Goal: Task Accomplishment & Management: Use online tool/utility

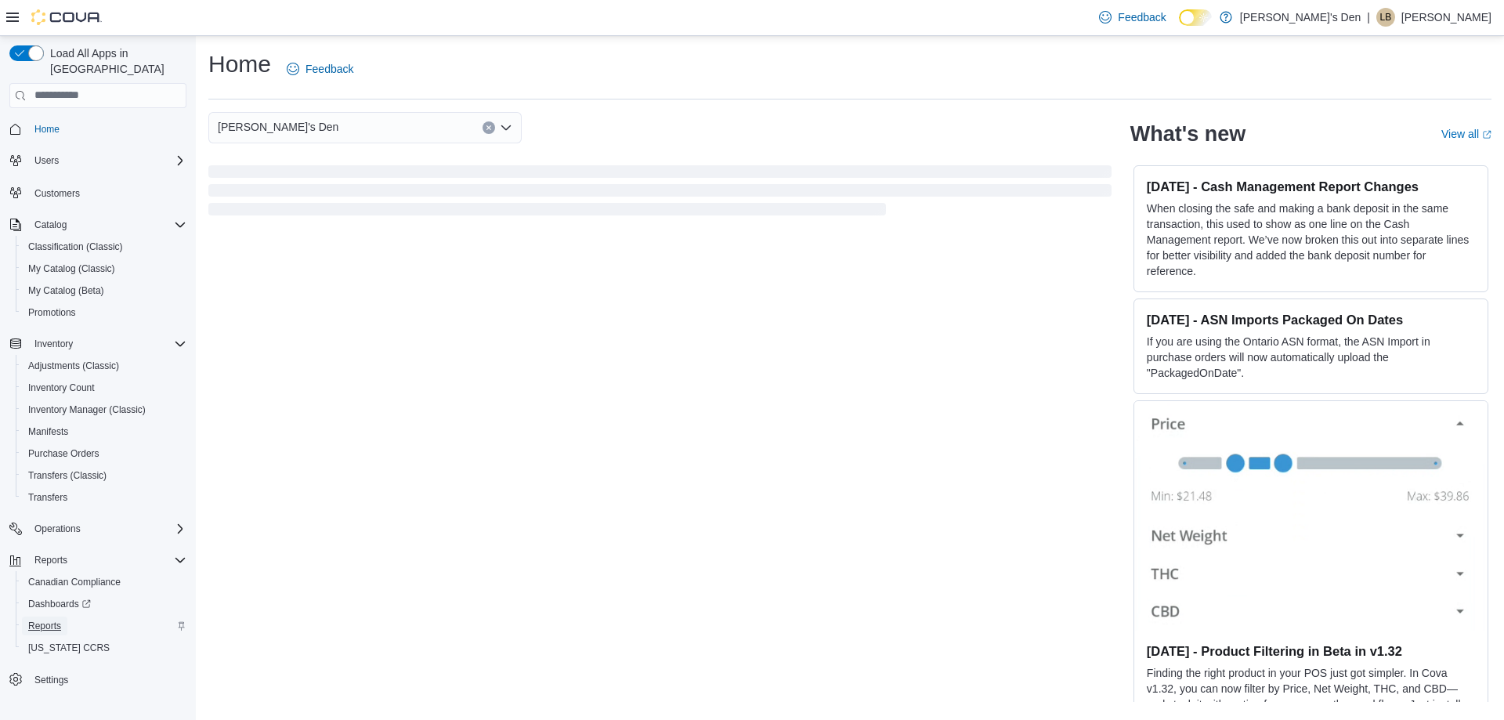
click at [52, 620] on span "Reports" at bounding box center [44, 626] width 33 height 13
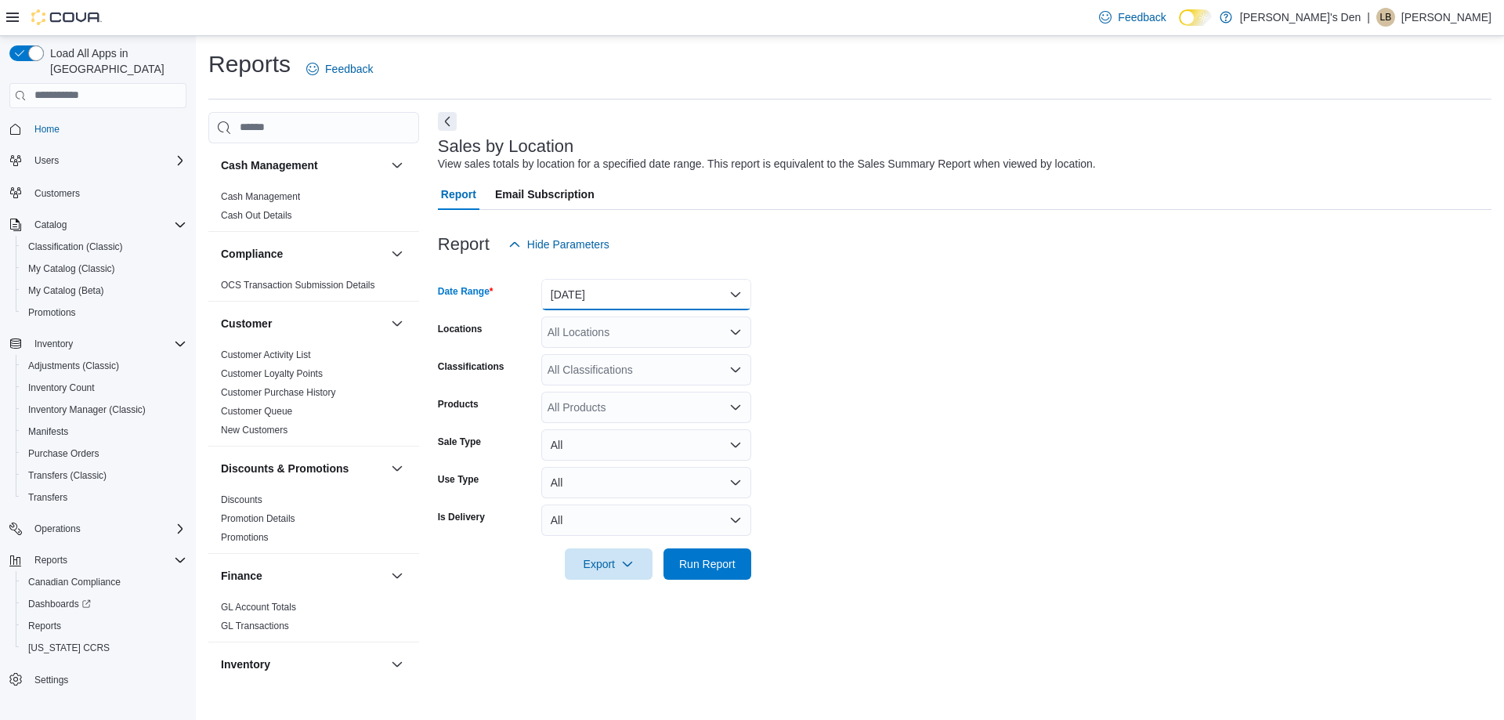
click at [594, 288] on button "Yesterday" at bounding box center [646, 294] width 210 height 31
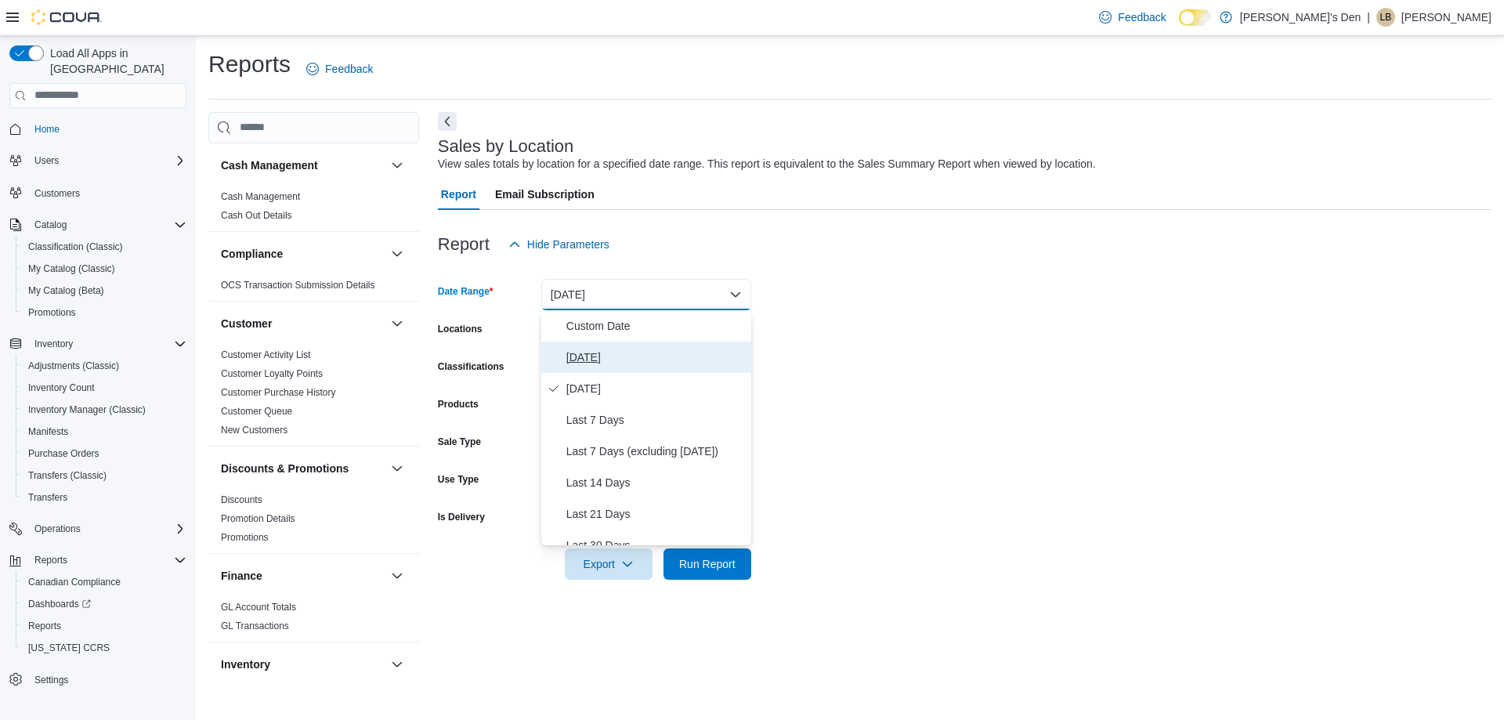
click at [593, 357] on span "Today" at bounding box center [655, 357] width 179 height 19
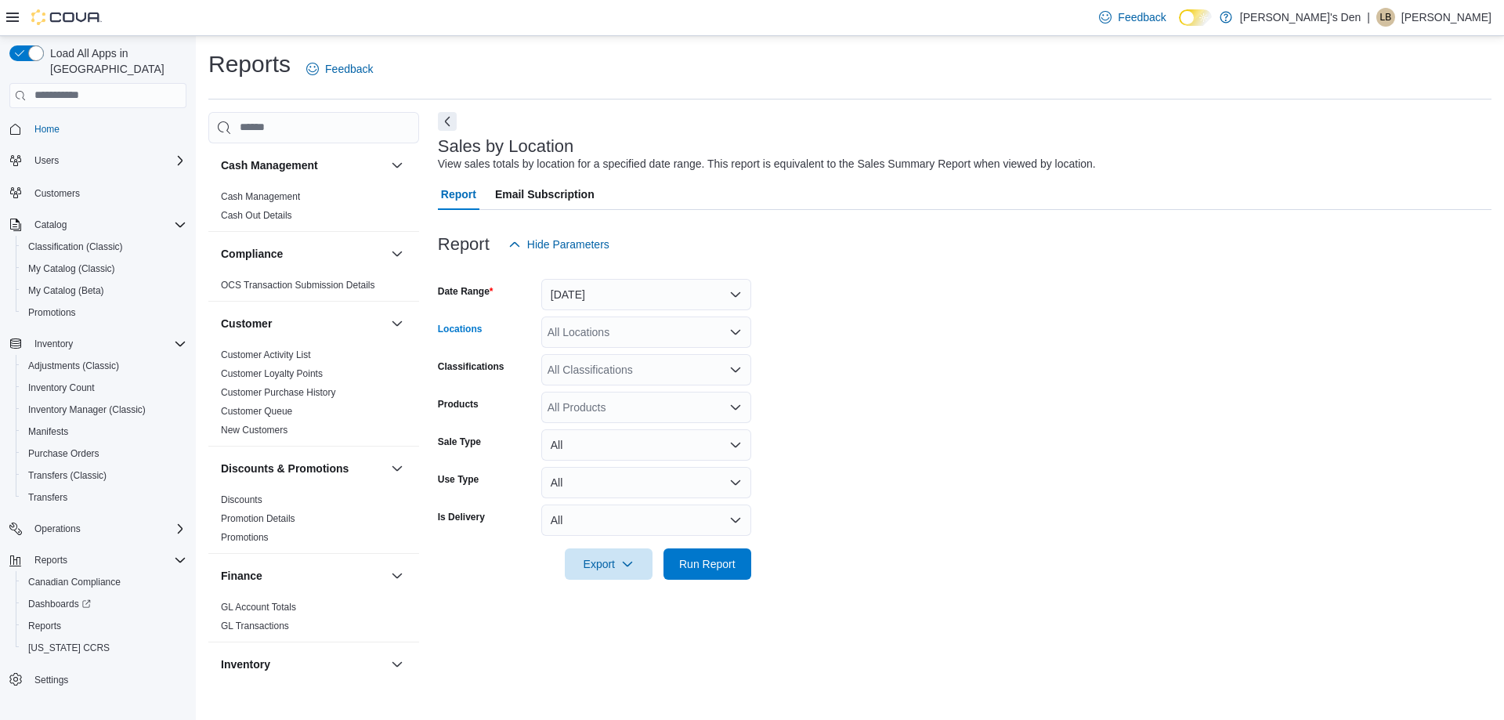
click at [609, 331] on div "All Locations" at bounding box center [646, 331] width 210 height 31
click at [879, 443] on form "Date Range Today Locations All Locations Classifications All Classifications Pr…" at bounding box center [965, 420] width 1054 height 320
click at [702, 562] on span "Run Report" at bounding box center [707, 563] width 56 height 16
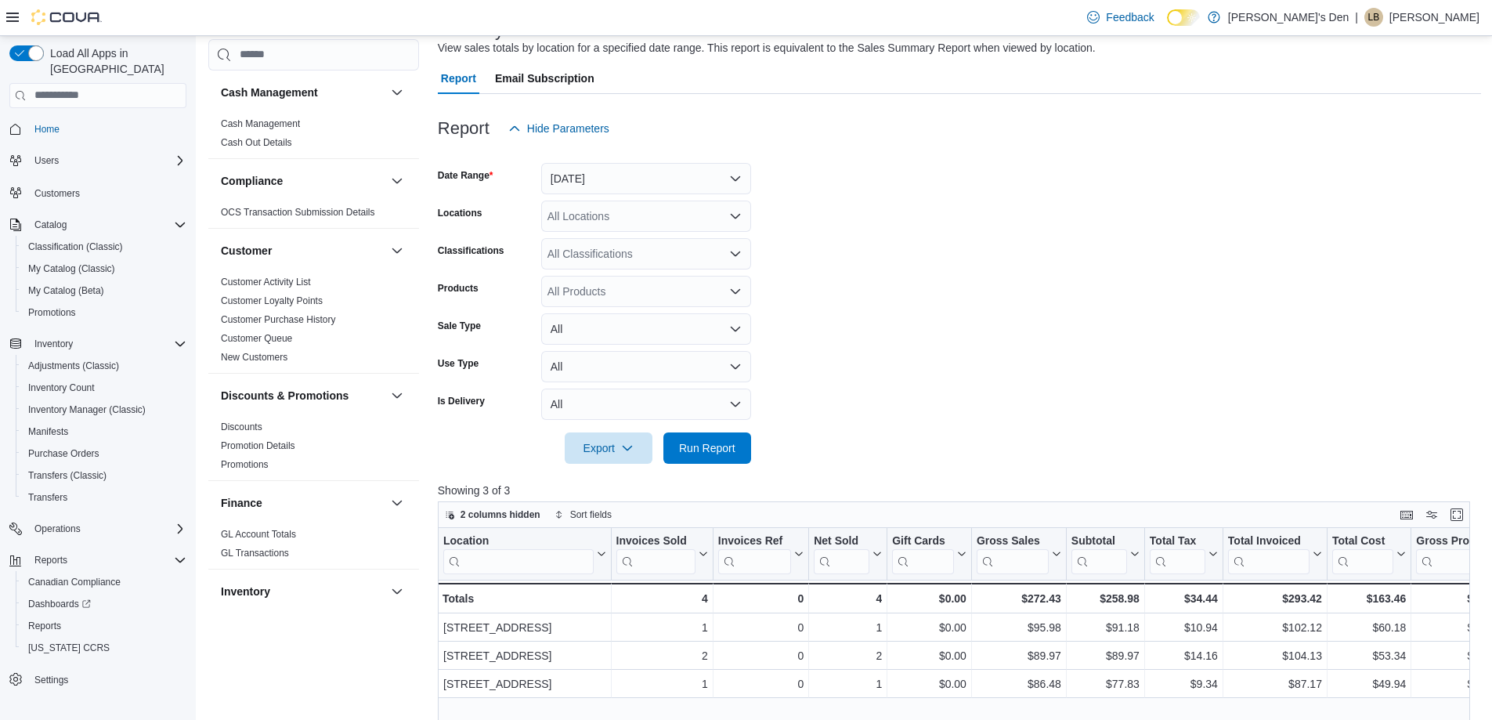
scroll to position [78, 0]
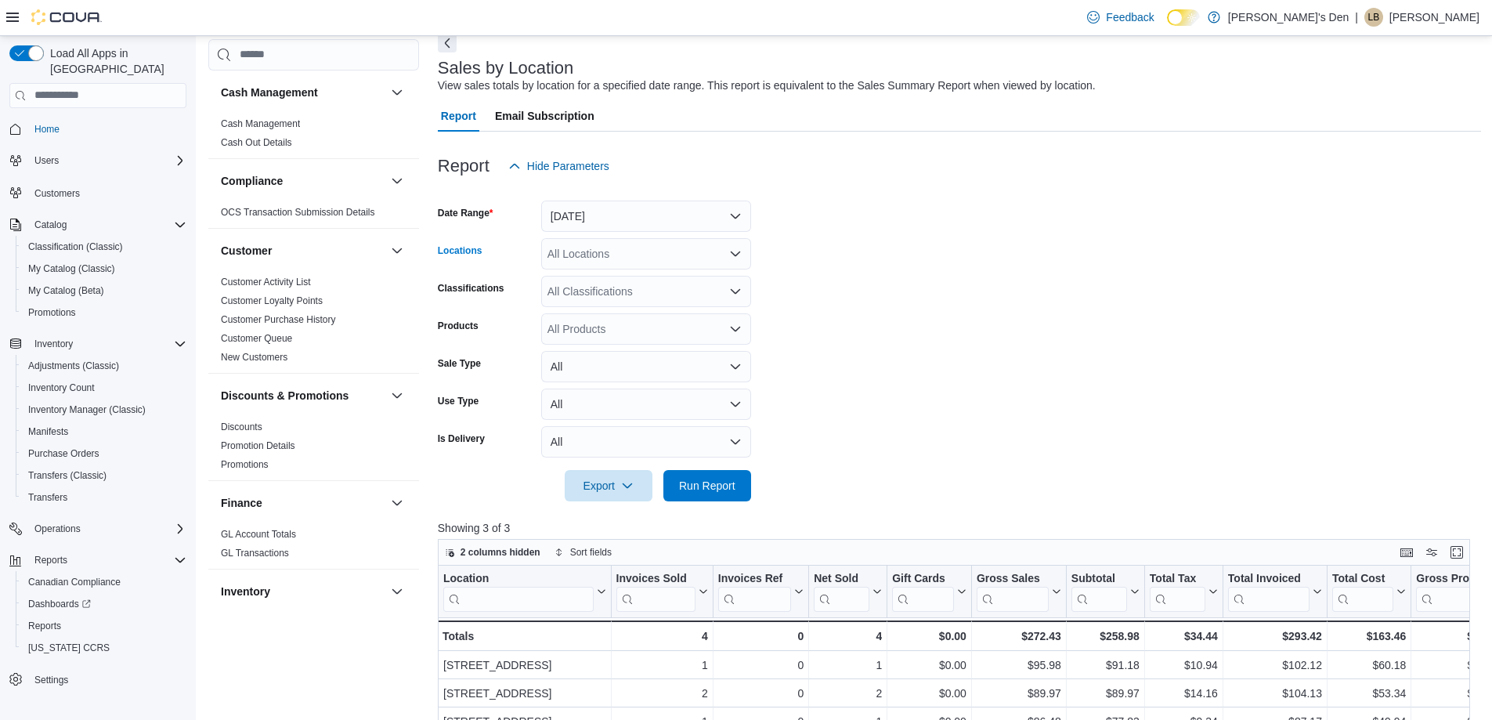
click at [590, 253] on div "All Locations" at bounding box center [646, 253] width 210 height 31
click at [595, 348] on span "740A Fraser Ave" at bounding box center [629, 349] width 108 height 16
click at [889, 296] on form "Date Range Today Locations 740A Fraser Ave Classifications All Classifications …" at bounding box center [959, 342] width 1043 height 320
click at [724, 486] on span "Run Report" at bounding box center [707, 485] width 56 height 16
